Goal: Task Accomplishment & Management: Manage account settings

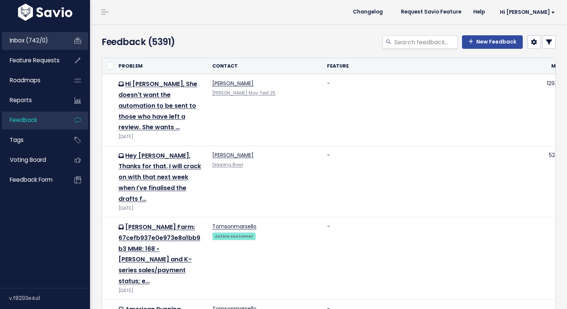
click at [55, 43] on link "Inbox (742/0)" at bounding box center [32, 40] width 60 height 17
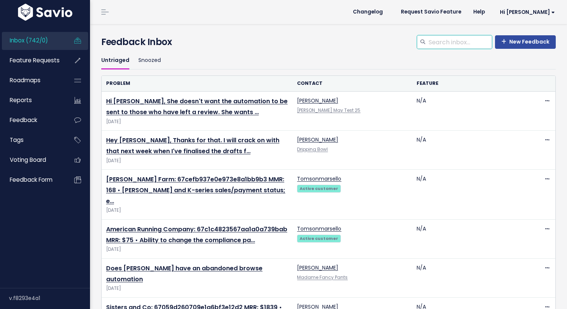
click at [456, 38] on input "search" at bounding box center [460, 41] width 64 height 13
type input "embed"
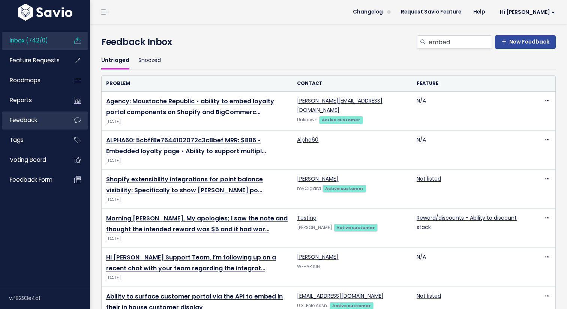
click at [51, 120] on link "Feedback" at bounding box center [32, 119] width 60 height 17
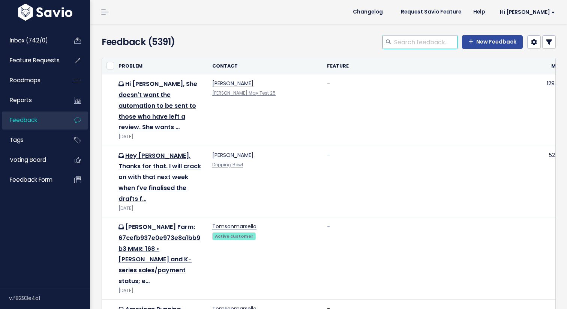
click at [412, 41] on input "search" at bounding box center [425, 41] width 64 height 13
type input "embed"
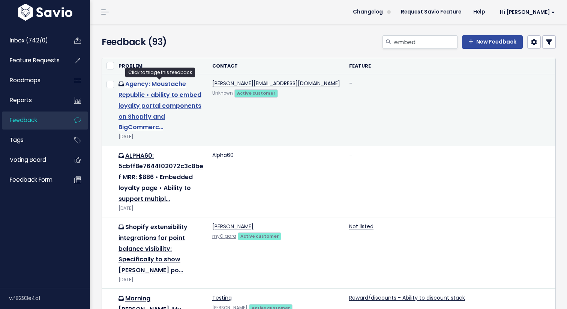
click at [158, 94] on link "Agency: Moustache Republic • ability to embed loyalty portal components on Shop…" at bounding box center [159, 105] width 83 height 52
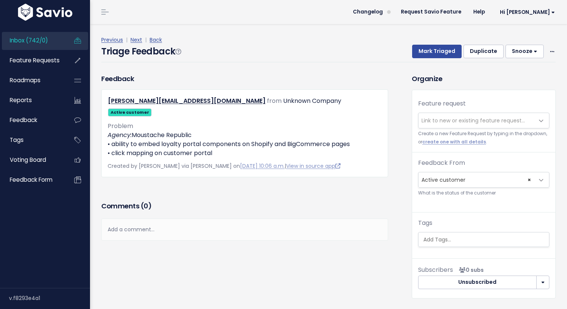
click at [445, 122] on span "Link to new or existing feature request..." at bounding box center [472, 120] width 103 height 7
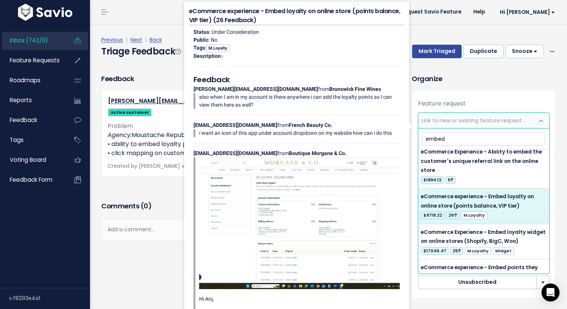
scroll to position [33, 0]
type input "embed"
select select "12435"
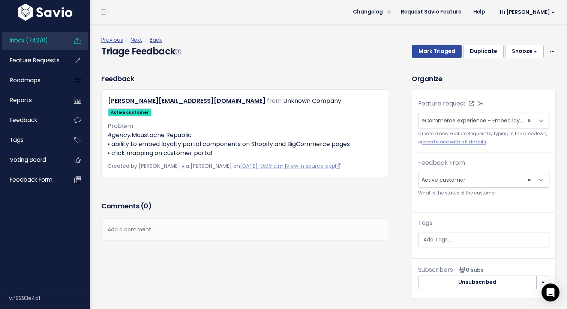
click at [395, 157] on div "Feedback [PERSON_NAME][EMAIL_ADDRESS][DOMAIN_NAME] from Unknown Company Active …" at bounding box center [251, 191] width 310 height 236
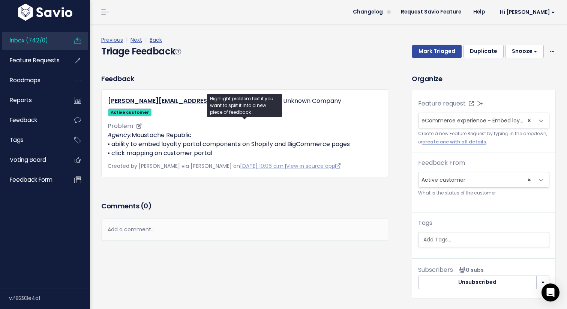
drag, startPoint x: 217, startPoint y: 143, endPoint x: 109, endPoint y: 144, distance: 108.4
click at [109, 144] on p "Agency: Moustache Republic • ability to embed loyalty portal components on Shop…" at bounding box center [245, 143] width 274 height 27
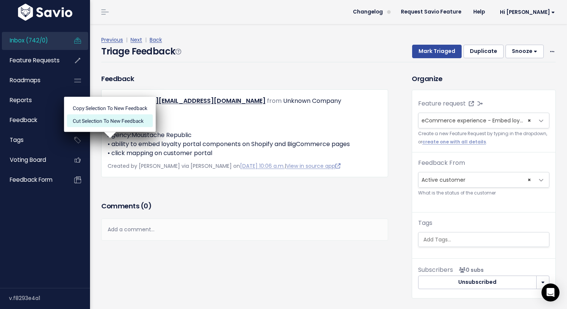
click at [117, 121] on li "Cut selection to new Feedback" at bounding box center [110, 120] width 86 height 13
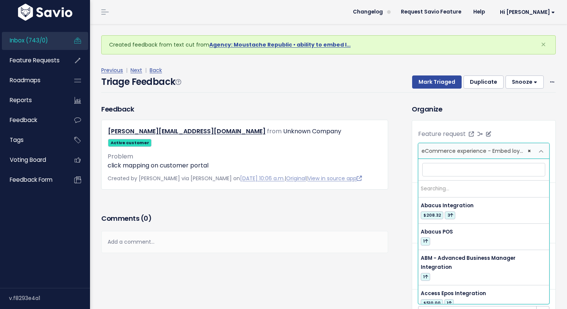
click at [449, 151] on span "eCommerce experience - Embed loyalty on online store (points balance, VIP tier)…" at bounding box center [535, 150] width 228 height 7
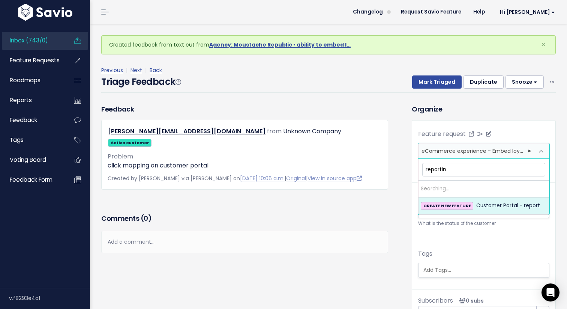
type input "reporting"
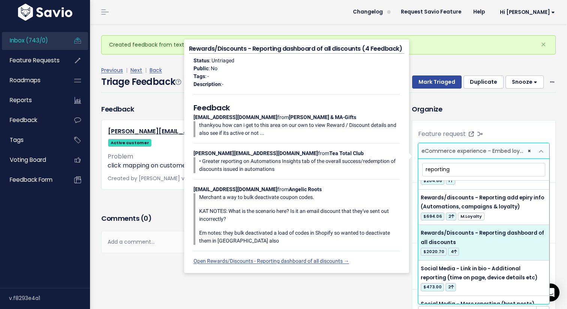
scroll to position [1699, 0]
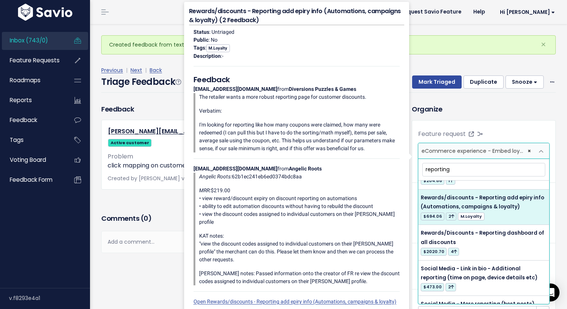
drag, startPoint x: 454, startPoint y: 171, endPoint x: 425, endPoint y: 171, distance: 29.2
click at [425, 171] on input "reporting" at bounding box center [483, 169] width 123 height 13
type input "I"
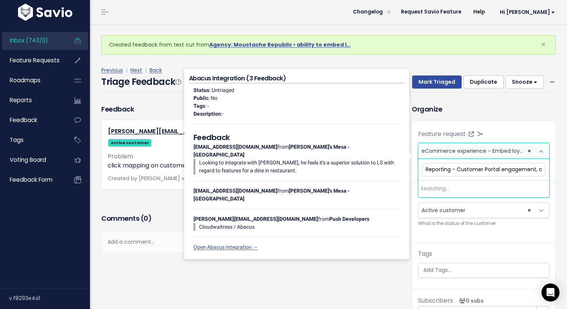
scroll to position [0, 0]
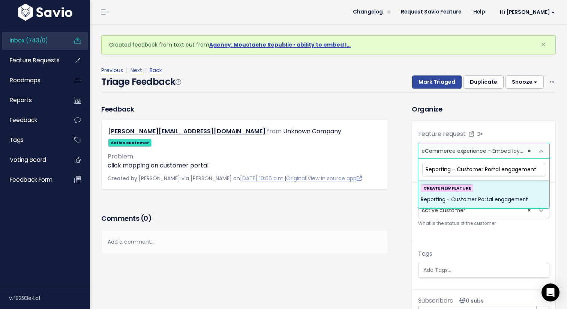
type input "Reporting - Customer Portal engagement"
click at [499, 199] on span "Reporting - Customer Portal engagement" at bounding box center [474, 199] width 107 height 9
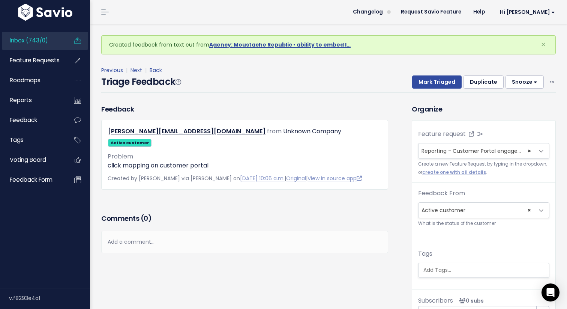
click at [408, 164] on div "Organize Feature request --------- eCommerce experience - Embed loyalty on onli…" at bounding box center [483, 216] width 155 height 225
click at [529, 82] on button "Snooze" at bounding box center [524, 81] width 38 height 13
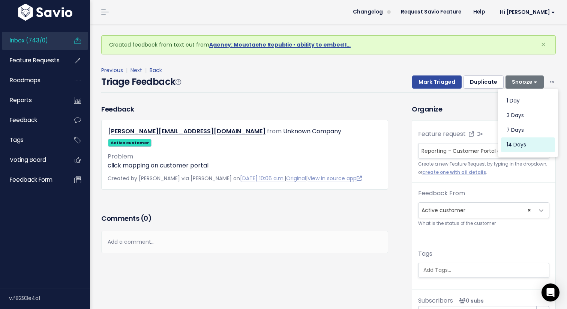
click at [523, 143] on button "14 days" at bounding box center [528, 144] width 54 height 15
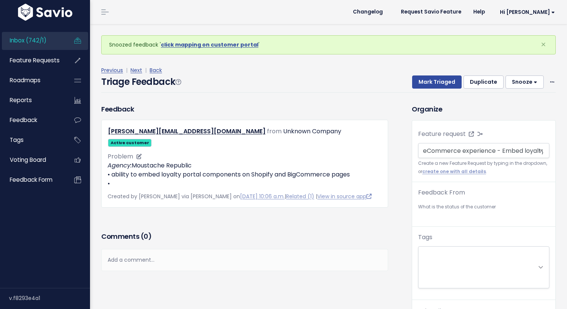
click at [125, 171] on p "Agency: Moustache Republic • ability to embed loyalty portal components on Shop…" at bounding box center [245, 174] width 274 height 27
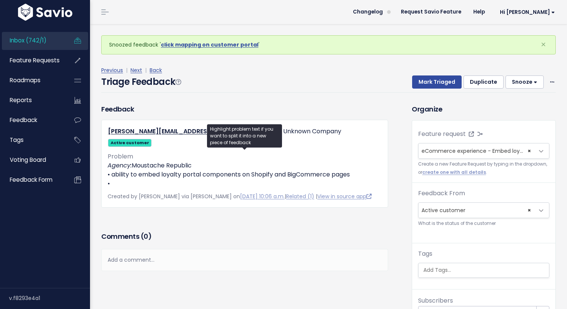
click at [520, 84] on button "Snooze" at bounding box center [524, 81] width 38 height 13
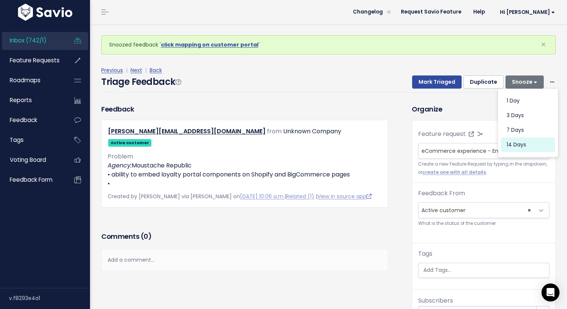
click at [514, 145] on button "14 days" at bounding box center [528, 144] width 54 height 15
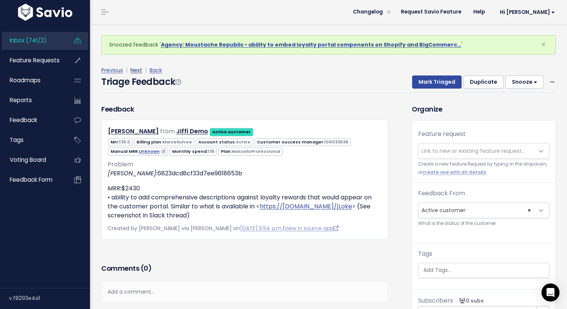
click at [135, 68] on link "Next" at bounding box center [136, 69] width 12 height 7
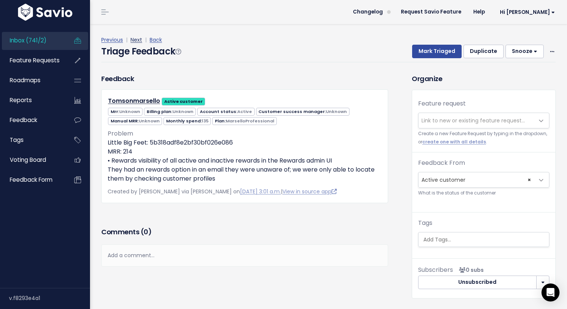
click at [137, 39] on link "Next" at bounding box center [136, 39] width 12 height 7
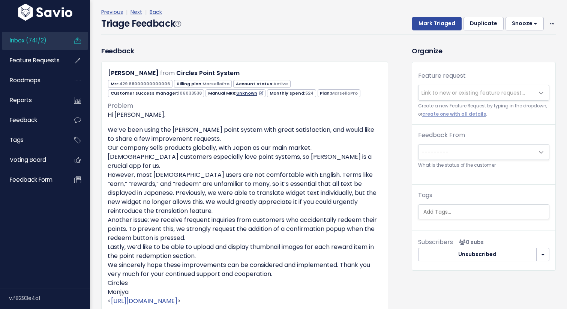
scroll to position [30, 0]
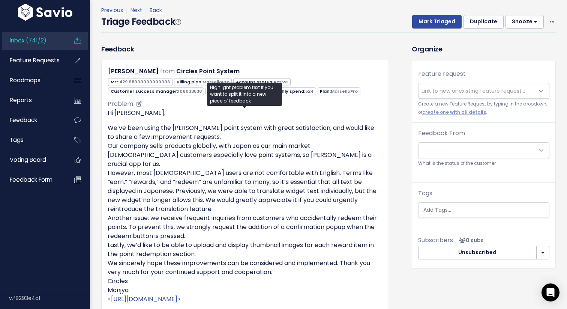
drag, startPoint x: 118, startPoint y: 164, endPoint x: 216, endPoint y: 226, distance: 115.9
click at [216, 226] on p "We’ve been using the [PERSON_NAME] point system with great satisfaction, and wo…" at bounding box center [245, 217] width 274 height 189
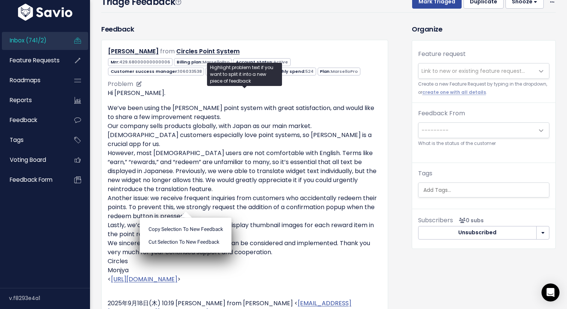
scroll to position [50, 0]
click at [258, 204] on p "We’ve been using the [PERSON_NAME] point system with great satisfaction, and wo…" at bounding box center [245, 197] width 274 height 189
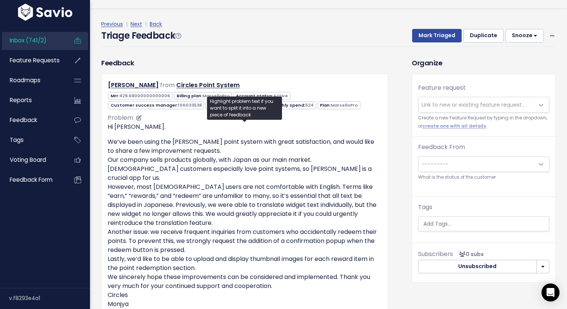
scroll to position [6, 0]
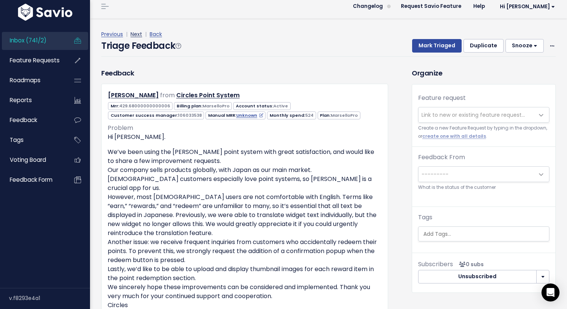
click at [138, 33] on link "Next" at bounding box center [136, 33] width 12 height 7
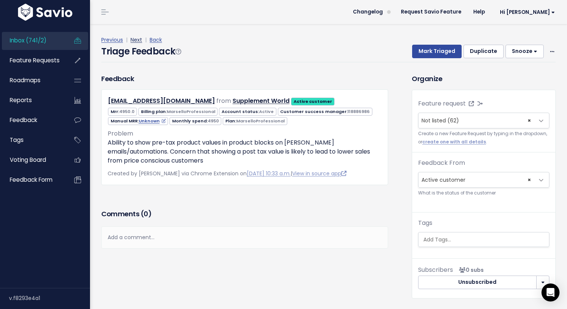
click at [134, 36] on link "Next" at bounding box center [136, 39] width 12 height 7
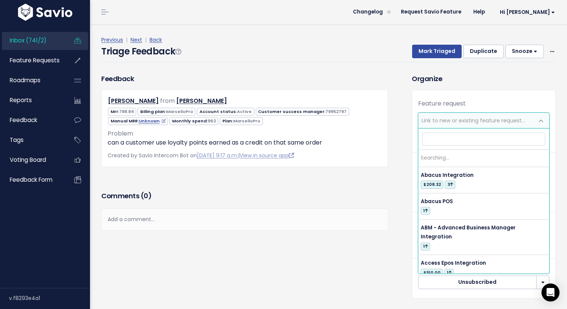
click at [450, 120] on span "Link to new or existing feature request..." at bounding box center [472, 120] width 103 height 7
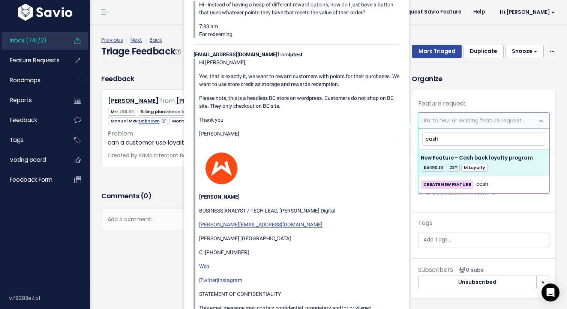
type input "cash"
select select "17117"
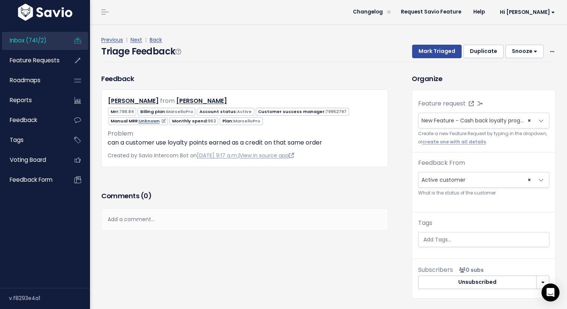
click at [466, 81] on h3 "Organize" at bounding box center [484, 78] width 144 height 10
click at [434, 49] on button "Mark Triaged" at bounding box center [436, 51] width 49 height 13
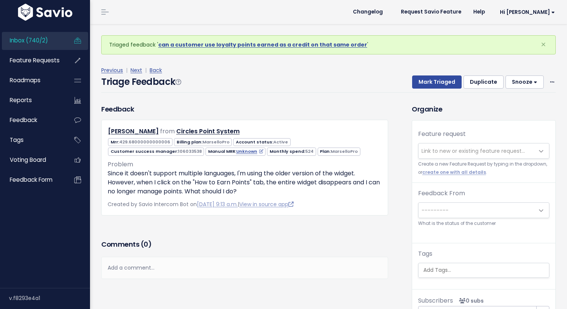
click at [394, 161] on div "Feedback Shinya Tanaka from Circles Point System" at bounding box center [251, 222] width 310 height 236
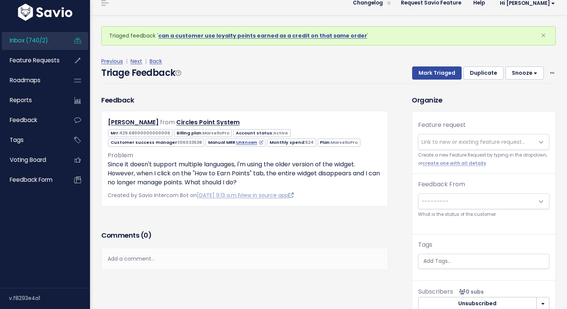
scroll to position [10, 0]
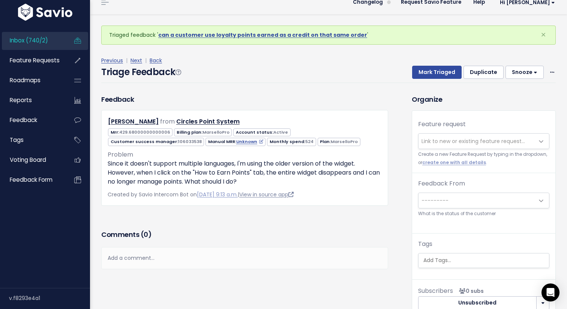
click at [294, 193] on link "View in source app" at bounding box center [266, 193] width 54 height 7
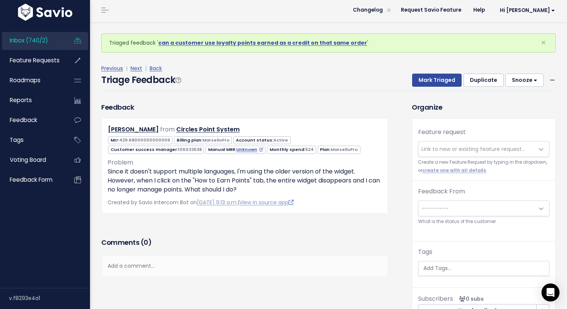
scroll to position [1, 0]
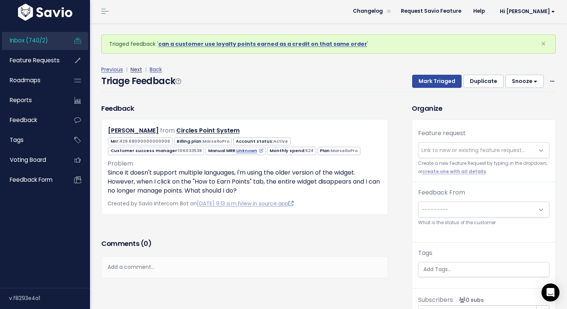
click at [135, 68] on link "Next" at bounding box center [136, 69] width 12 height 7
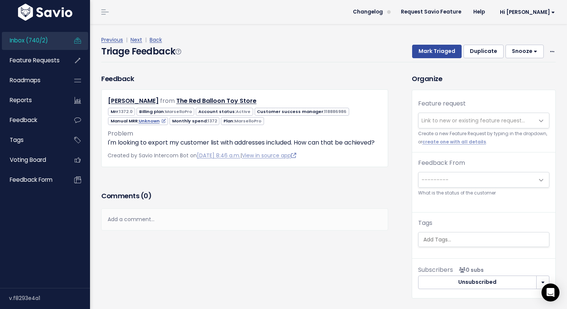
click at [457, 120] on span "Link to new or existing feature request..." at bounding box center [472, 120] width 103 height 7
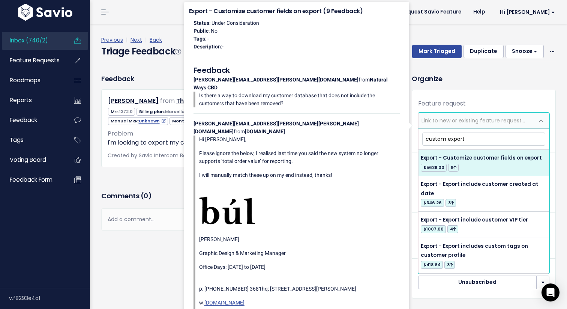
type input "custom export"
select select "12454"
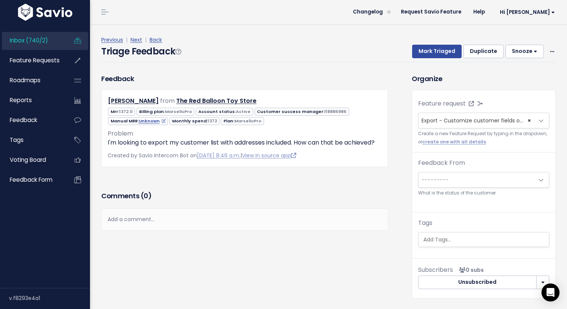
click at [489, 81] on h3 "Organize" at bounding box center [484, 78] width 144 height 10
click at [442, 52] on button "Mark Triaged" at bounding box center [436, 51] width 49 height 13
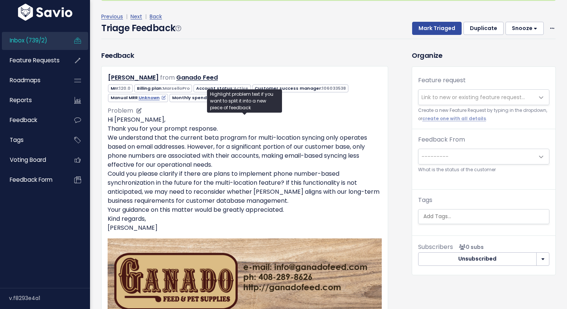
scroll to position [53, 0]
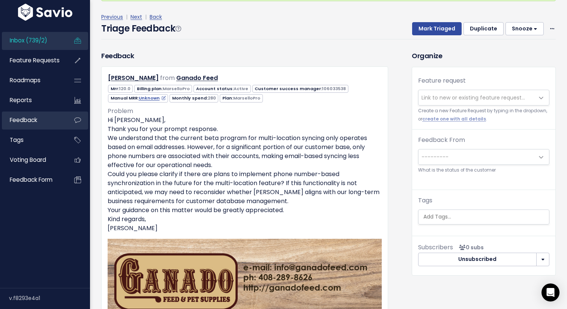
click at [48, 121] on link "Feedback" at bounding box center [32, 119] width 60 height 17
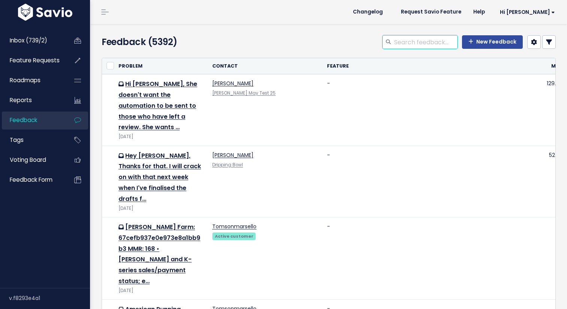
click at [420, 41] on input "search" at bounding box center [425, 41] width 64 height 13
type input "embed"
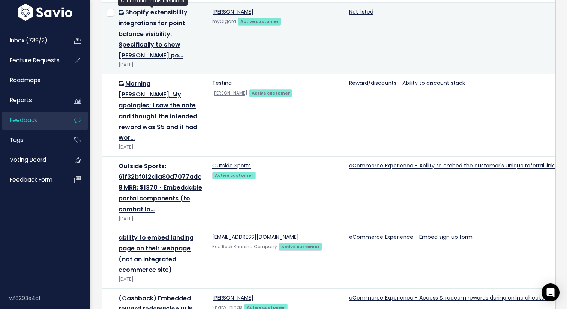
scroll to position [219, 0]
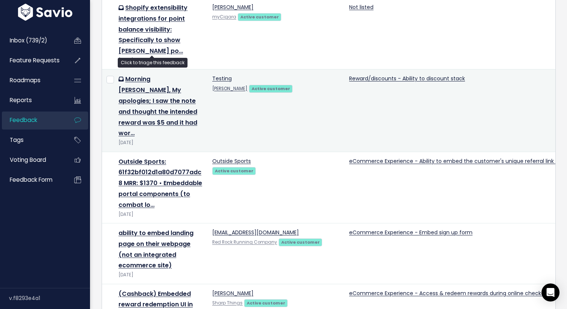
click at [270, 114] on td "Testing Marsello Active customer" at bounding box center [276, 110] width 137 height 82
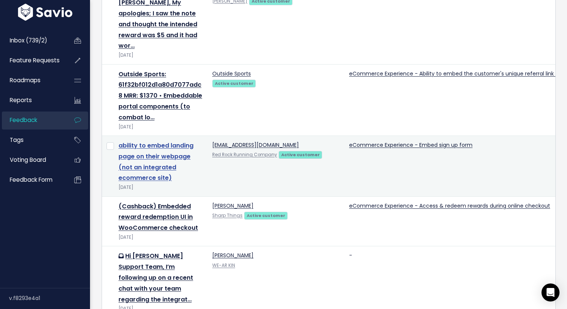
scroll to position [308, 0]
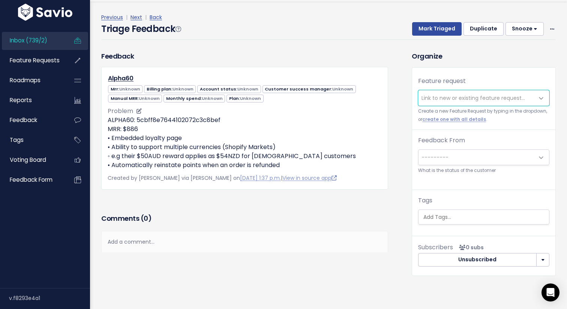
scroll to position [22, 0]
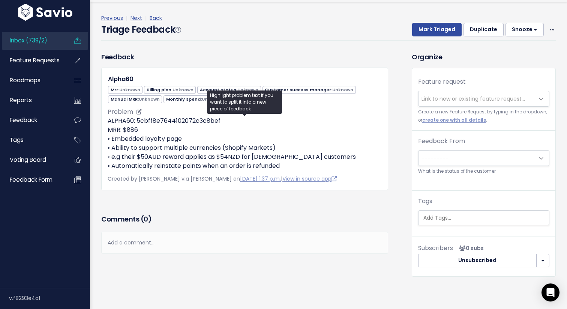
drag, startPoint x: 255, startPoint y: 147, endPoint x: 274, endPoint y: 150, distance: 18.9
click at [274, 150] on p "ALPHA60: 5cbff8e7644102072c3c8bef MRR: $886 • Embedded loyalty page • Ability t…" at bounding box center [245, 143] width 274 height 54
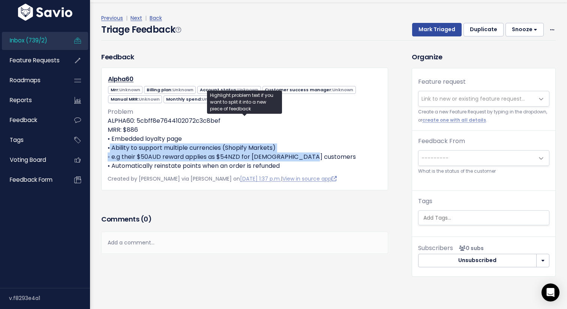
drag, startPoint x: 298, startPoint y: 158, endPoint x: 106, endPoint y: 147, distance: 192.3
click at [106, 148] on div "Alpha60 Mrr: Unknown Billing plan: Unknown Account status: Unknown" at bounding box center [244, 128] width 287 height 122
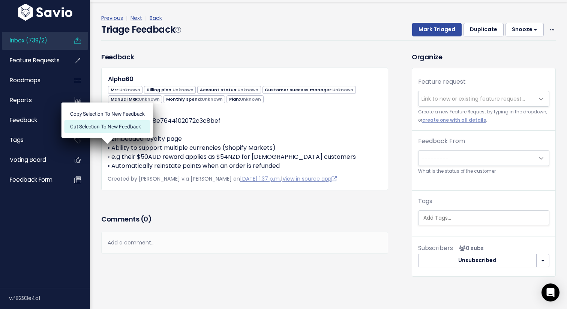
click at [123, 127] on li "Cut selection to new Feedback" at bounding box center [107, 126] width 86 height 13
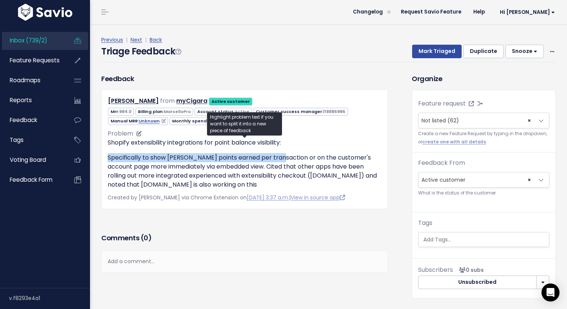
drag, startPoint x: 108, startPoint y: 159, endPoint x: 278, endPoint y: 160, distance: 170.2
click at [278, 160] on p "Specifically to show [PERSON_NAME] points earned per transaction or on the cust…" at bounding box center [245, 171] width 274 height 36
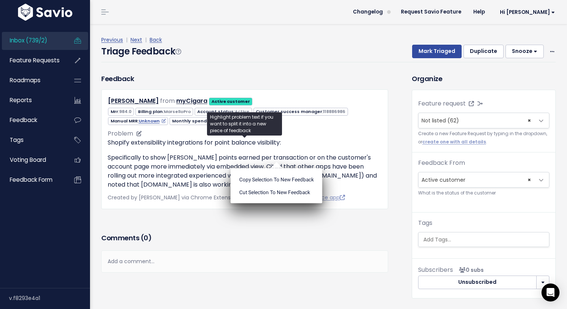
click at [278, 168] on ul "Copy selection to new Feedback Cut selection to new Feedback" at bounding box center [277, 185] width 92 height 35
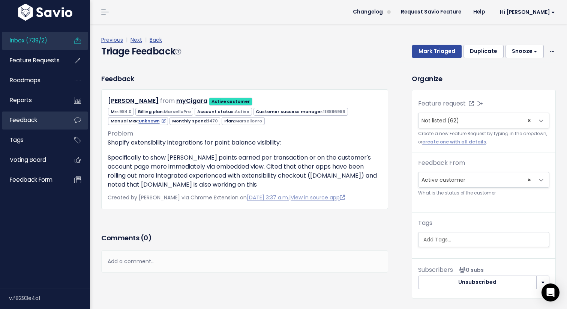
click at [55, 124] on link "Feedback" at bounding box center [32, 119] width 60 height 17
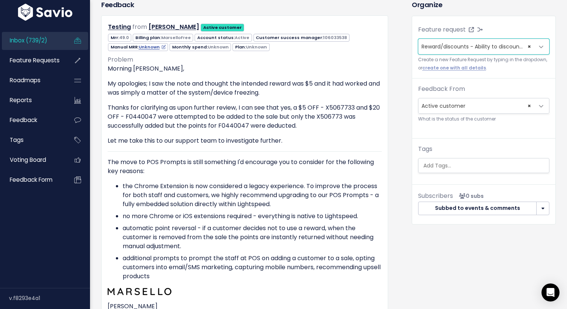
scroll to position [84, 0]
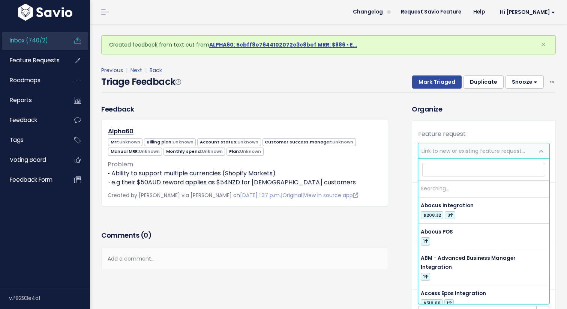
click at [446, 152] on span "Link to new or existing feature request..." at bounding box center [472, 150] width 103 height 7
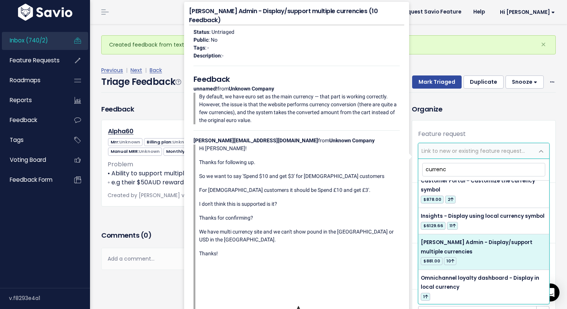
scroll to position [44, 0]
type input "currenc"
select select "15012"
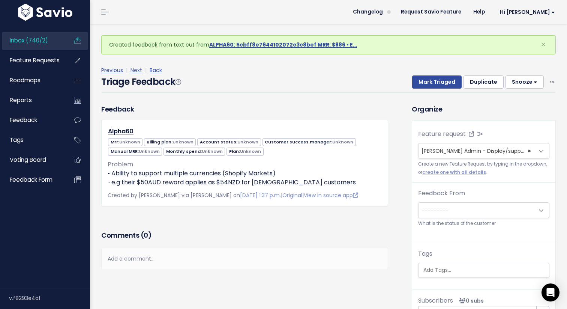
click at [393, 173] on div "Feedback Alpha60 Mrr: Unknown Billing plan: Unknown Unknown" at bounding box center [245, 155] width 298 height 102
click at [530, 79] on button "Snooze" at bounding box center [524, 81] width 38 height 13
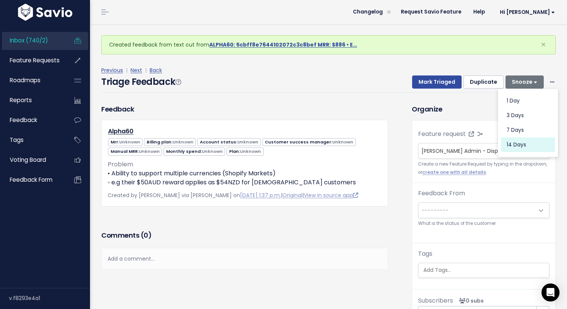
click at [521, 141] on button "14 days" at bounding box center [528, 144] width 54 height 15
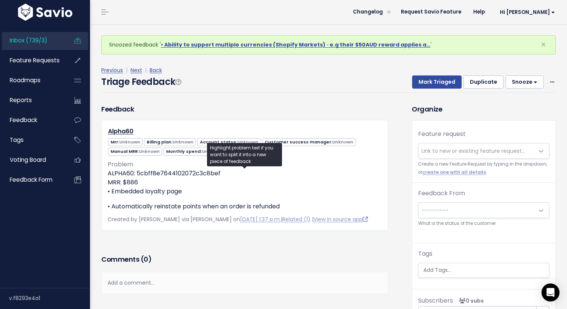
drag, startPoint x: 190, startPoint y: 189, endPoint x: 105, endPoint y: 174, distance: 86.9
click at [105, 174] on div "Alpha60 Mrr: Unknown Billing plan: Unknown Account status: Unknown" at bounding box center [244, 175] width 287 height 110
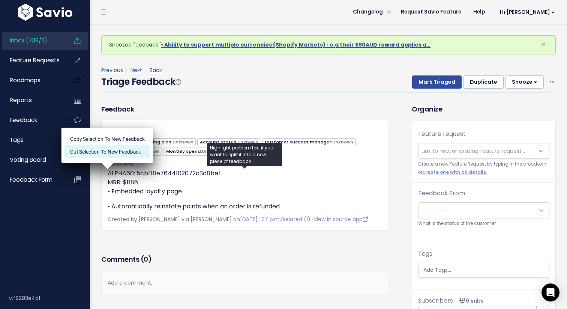
click at [125, 152] on li "Cut selection to new Feedback" at bounding box center [107, 151] width 86 height 13
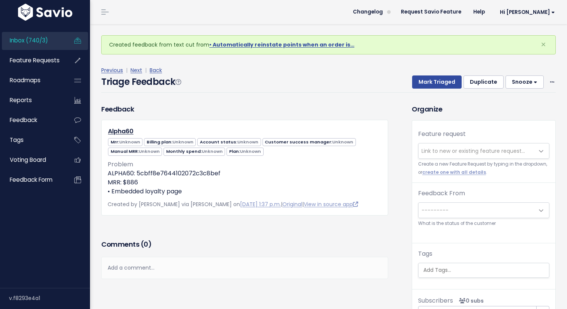
click at [453, 151] on span "Link to new or existing feature request..." at bounding box center [472, 150] width 103 height 7
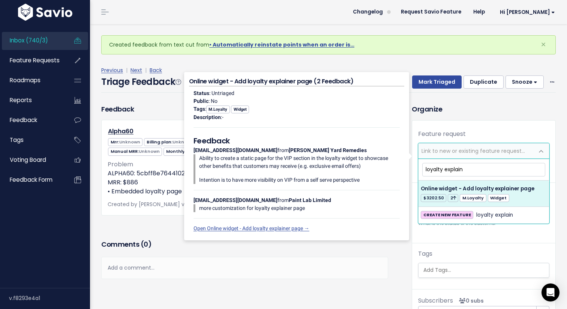
type input "loyalty explain"
select select "25545"
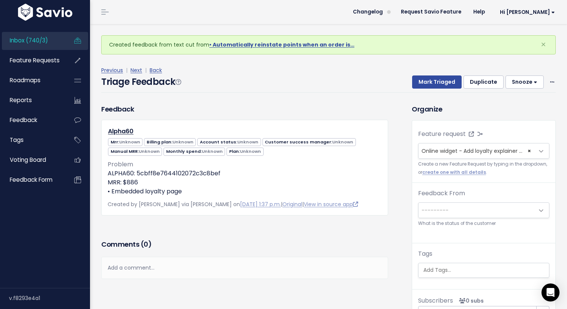
click at [501, 105] on h3 "Organize" at bounding box center [484, 109] width 144 height 10
click at [487, 135] on icon at bounding box center [488, 133] width 5 height 5
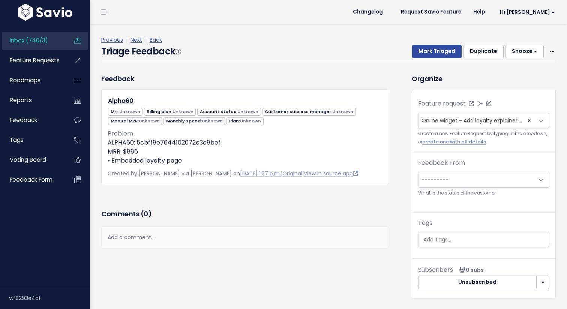
click at [450, 120] on span "Online widget - Add loyalty explainer page (3)" at bounding box center [481, 120] width 121 height 7
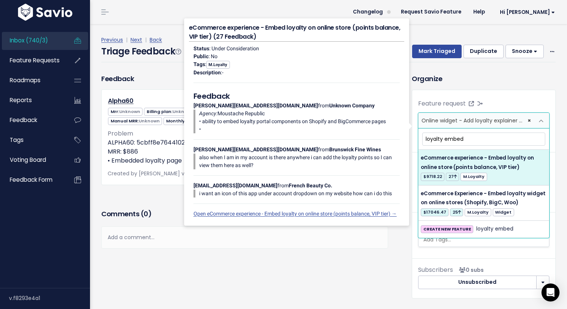
type input "loyalty embed"
select select "12435"
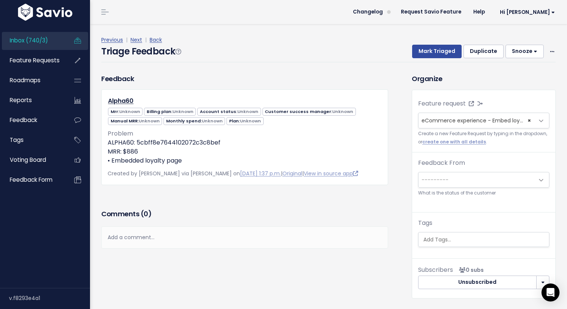
click at [406, 157] on div "Feedback Alpha60 Mrr: Unknown Billing plan: Unknown Unknown Unknown Unknown" at bounding box center [251, 191] width 310 height 236
click at [517, 54] on button "Snooze" at bounding box center [524, 51] width 38 height 13
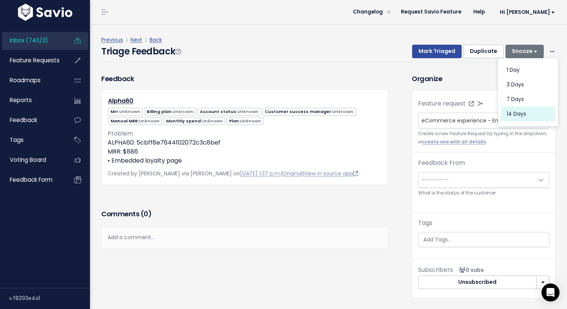
click at [524, 112] on button "14 days" at bounding box center [528, 114] width 54 height 15
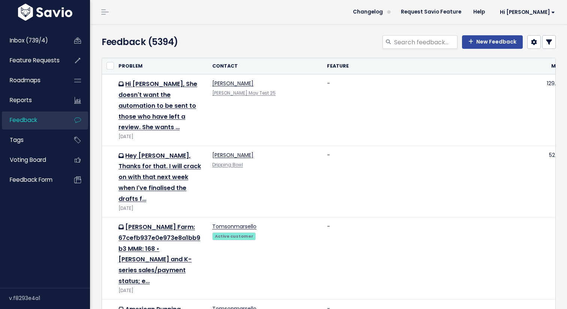
click at [46, 121] on link "Feedback" at bounding box center [32, 119] width 60 height 17
click at [549, 45] on link at bounding box center [548, 41] width 13 height 13
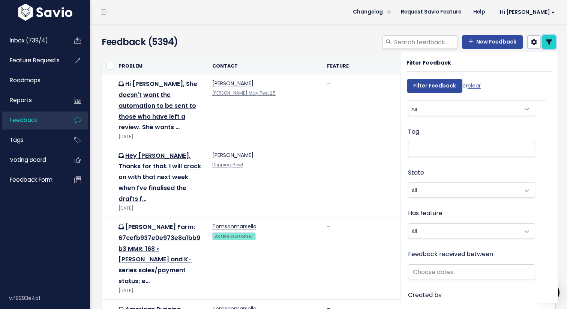
scroll to position [178, 0]
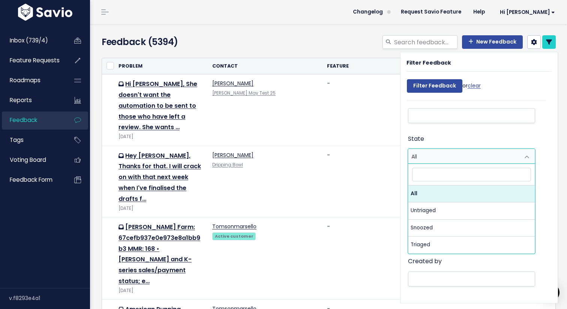
click at [469, 162] on span "All" at bounding box center [463, 156] width 111 height 14
select select "ACTIVE"
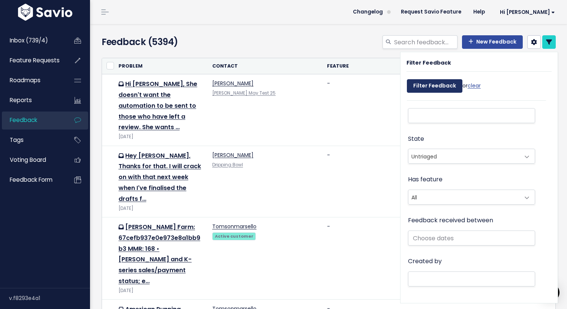
click at [443, 82] on input "Filter Feedback" at bounding box center [434, 85] width 55 height 13
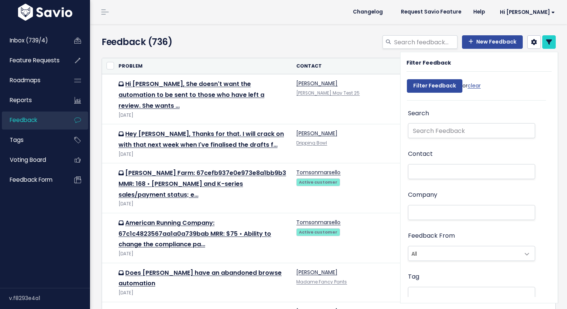
select select
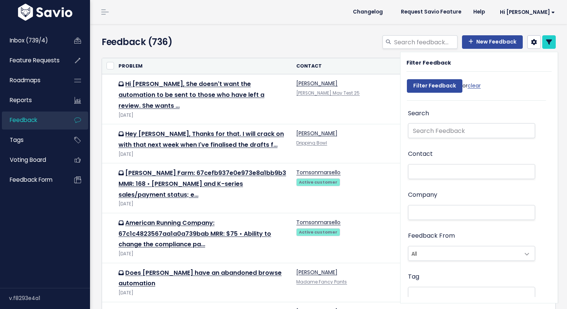
select select
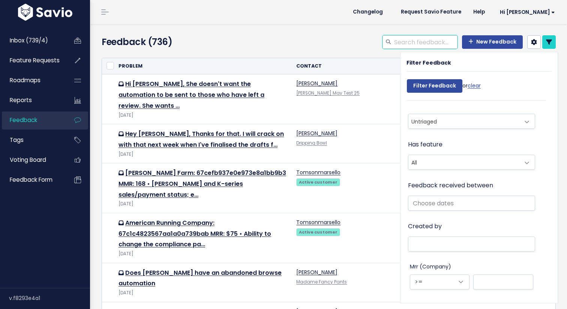
click at [423, 41] on input "search" at bounding box center [425, 41] width 64 height 13
type input "embed"
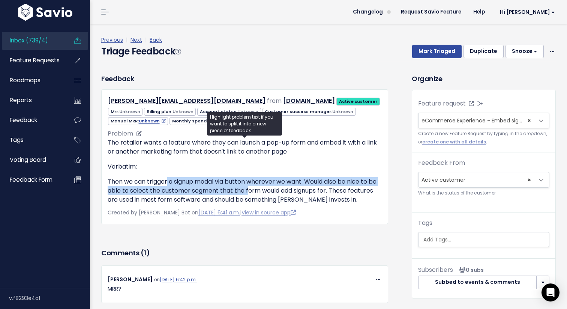
drag, startPoint x: 167, startPoint y: 181, endPoint x: 247, endPoint y: 189, distance: 80.7
click at [247, 189] on p "Then we can trigger a signup modal via button wherever we want. Would also be n…" at bounding box center [245, 190] width 274 height 27
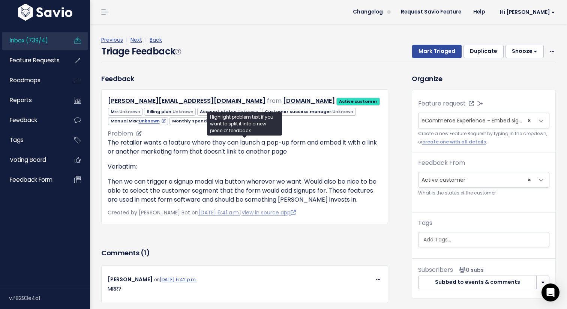
click at [307, 189] on p "Then we can trigger a signup modal via button wherever we want. Would also be n…" at bounding box center [245, 190] width 274 height 27
drag, startPoint x: 243, startPoint y: 189, endPoint x: 328, endPoint y: 191, distance: 85.1
click at [328, 191] on p "Then we can trigger a signup modal via button wherever we want. Would also be n…" at bounding box center [245, 190] width 274 height 27
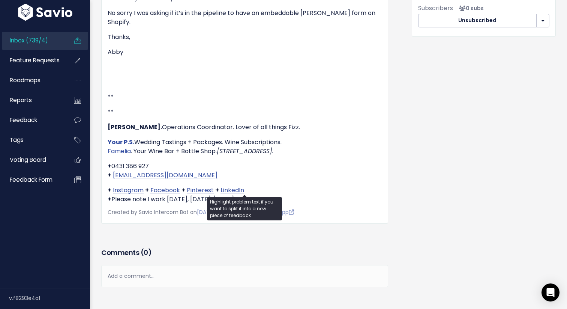
scroll to position [280, 0]
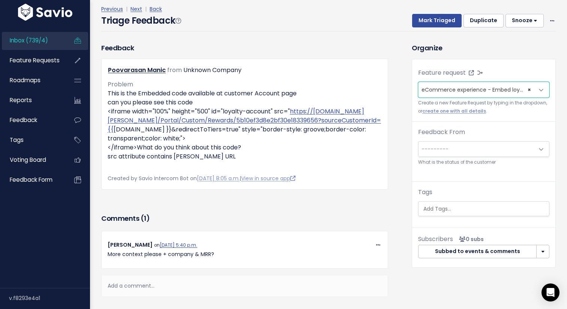
scroll to position [30, 0]
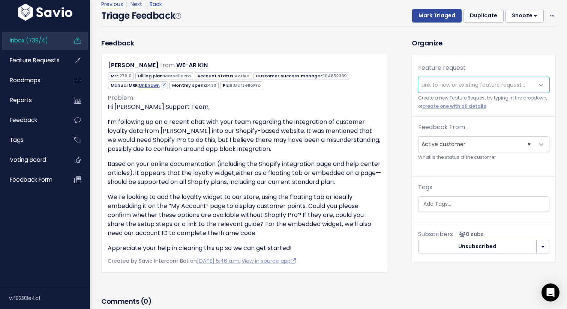
scroll to position [37, 0]
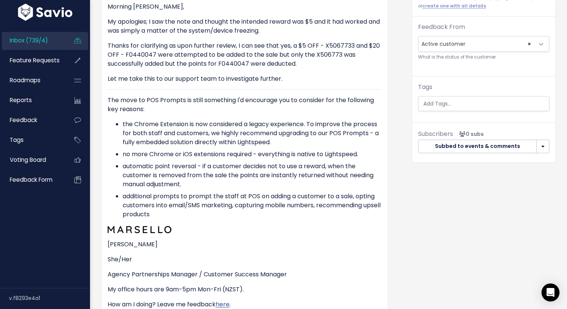
scroll to position [137, 0]
